Goal: Book appointment/travel/reservation

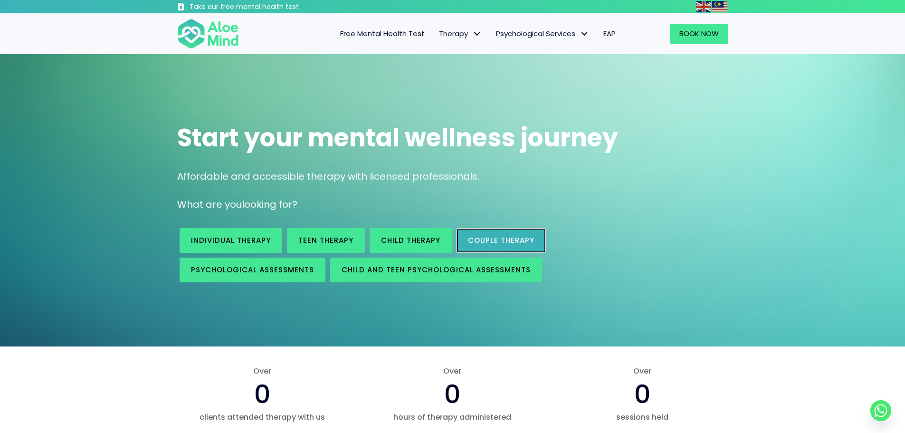
click at [500, 239] on span "Couple therapy" at bounding box center [501, 240] width 66 height 10
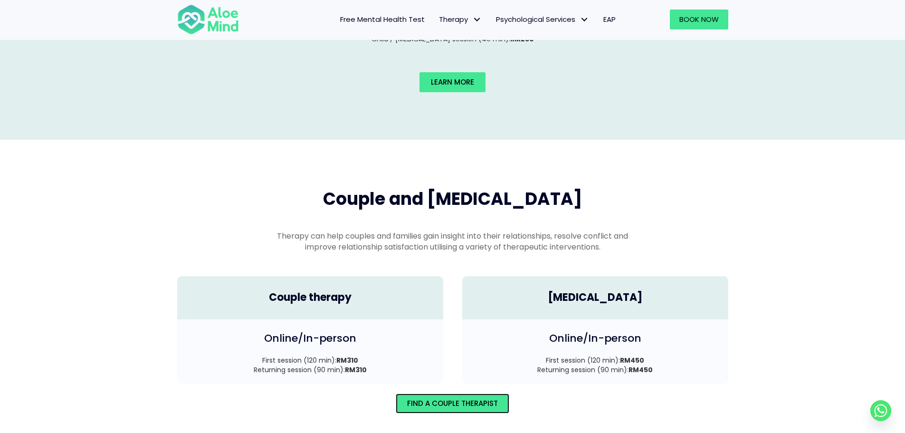
scroll to position [1075, 0]
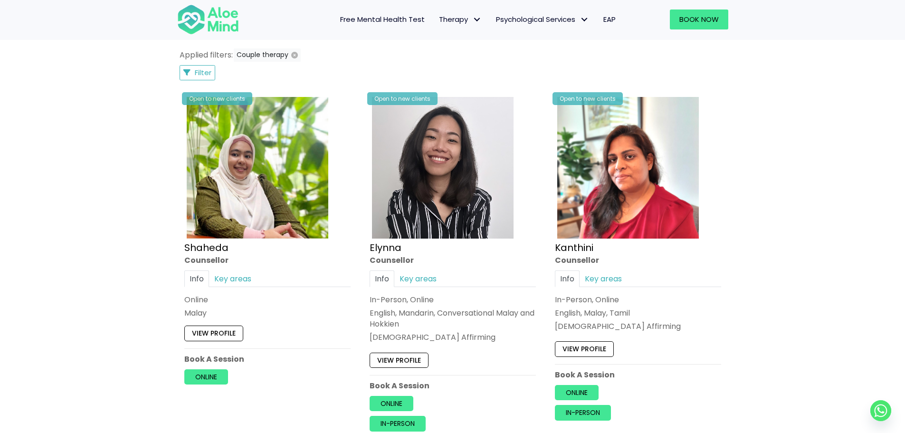
scroll to position [475, 0]
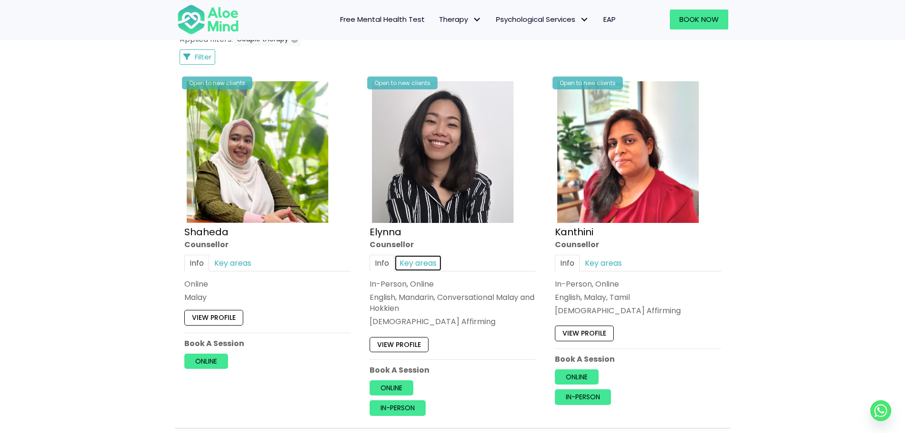
click at [404, 262] on link "Key areas" at bounding box center [417, 263] width 47 height 17
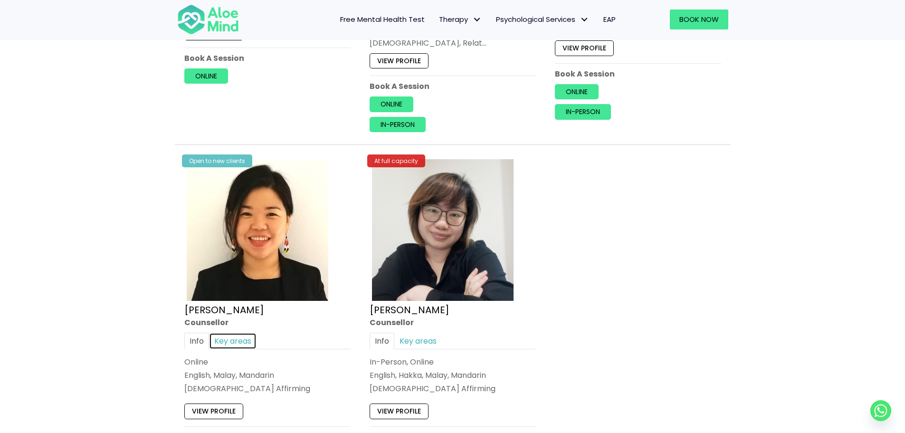
click at [242, 332] on link "Key areas" at bounding box center [232, 340] width 47 height 17
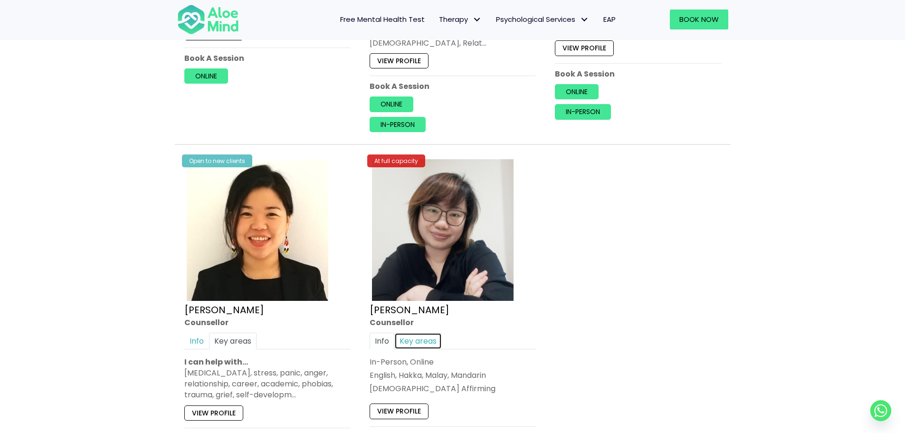
click at [409, 332] on link "Key areas" at bounding box center [417, 340] width 47 height 17
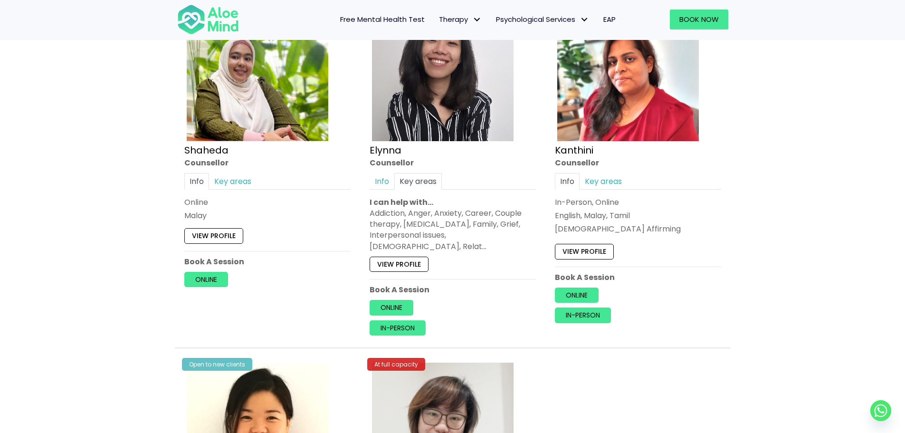
scroll to position [570, 0]
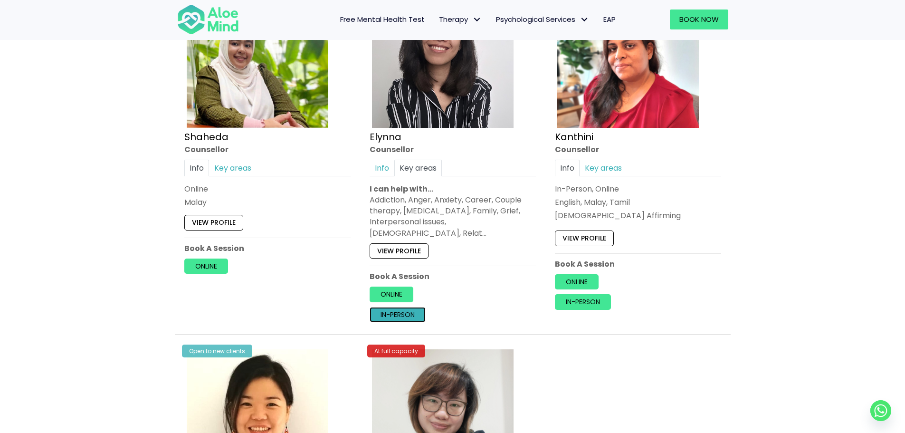
click at [407, 307] on link "In-person" at bounding box center [397, 314] width 56 height 15
